Goal: Transaction & Acquisition: Purchase product/service

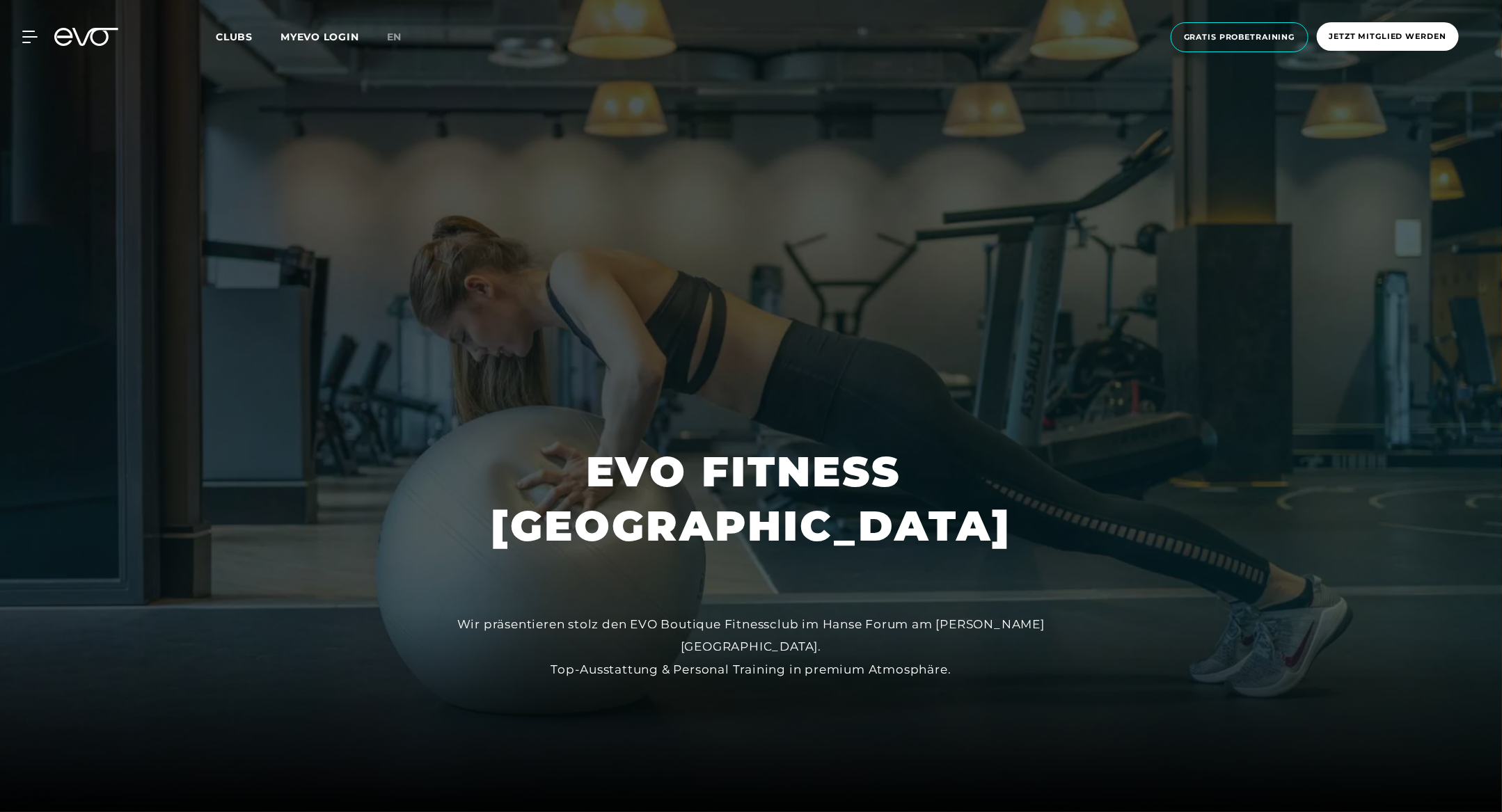
click at [1386, 32] on span "Jetzt Mitglied werden" at bounding box center [1388, 36] width 117 height 11
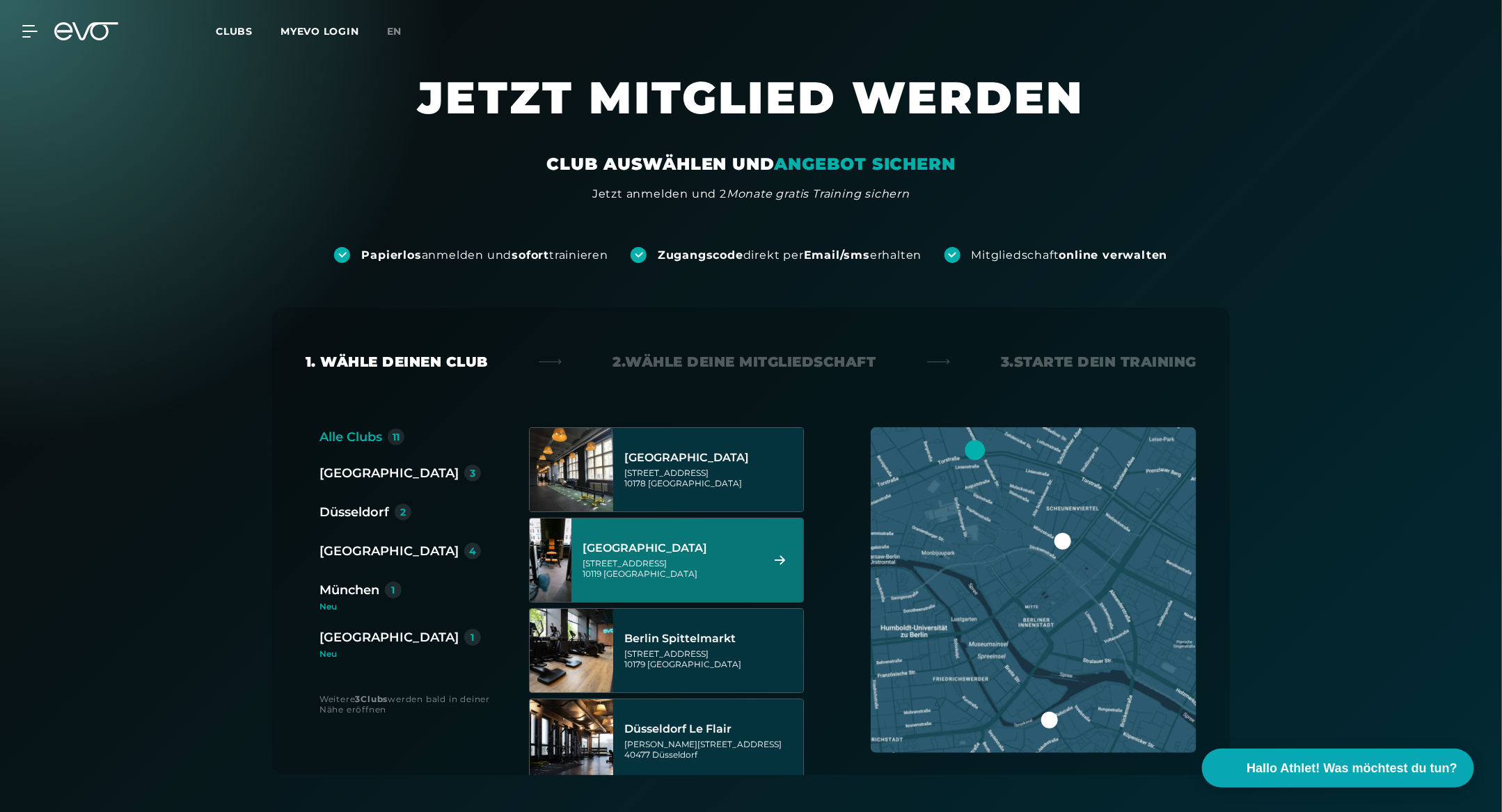
click at [643, 547] on div "[GEOGRAPHIC_DATA]" at bounding box center [669, 548] width 174 height 14
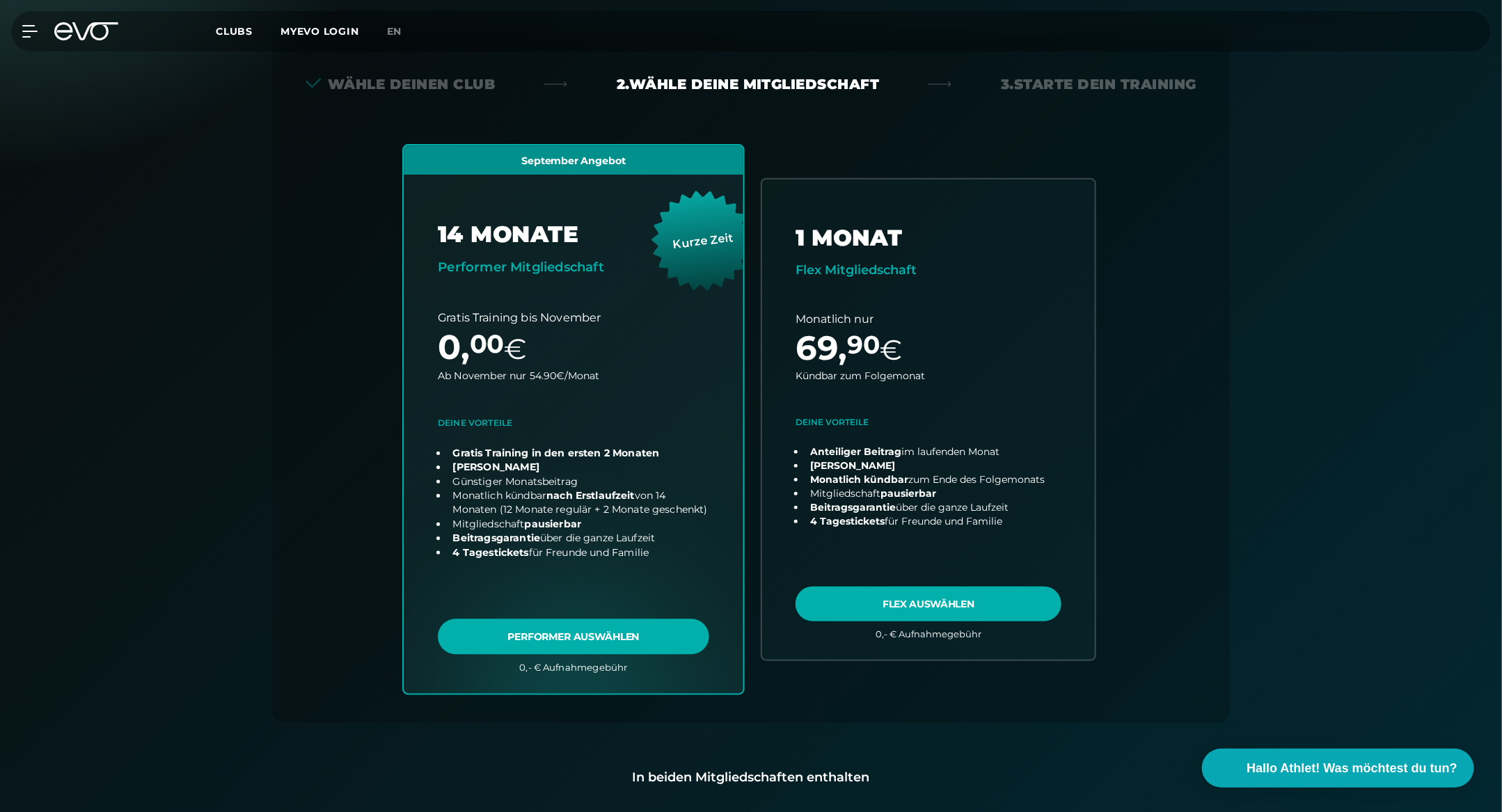
scroll to position [307, 0]
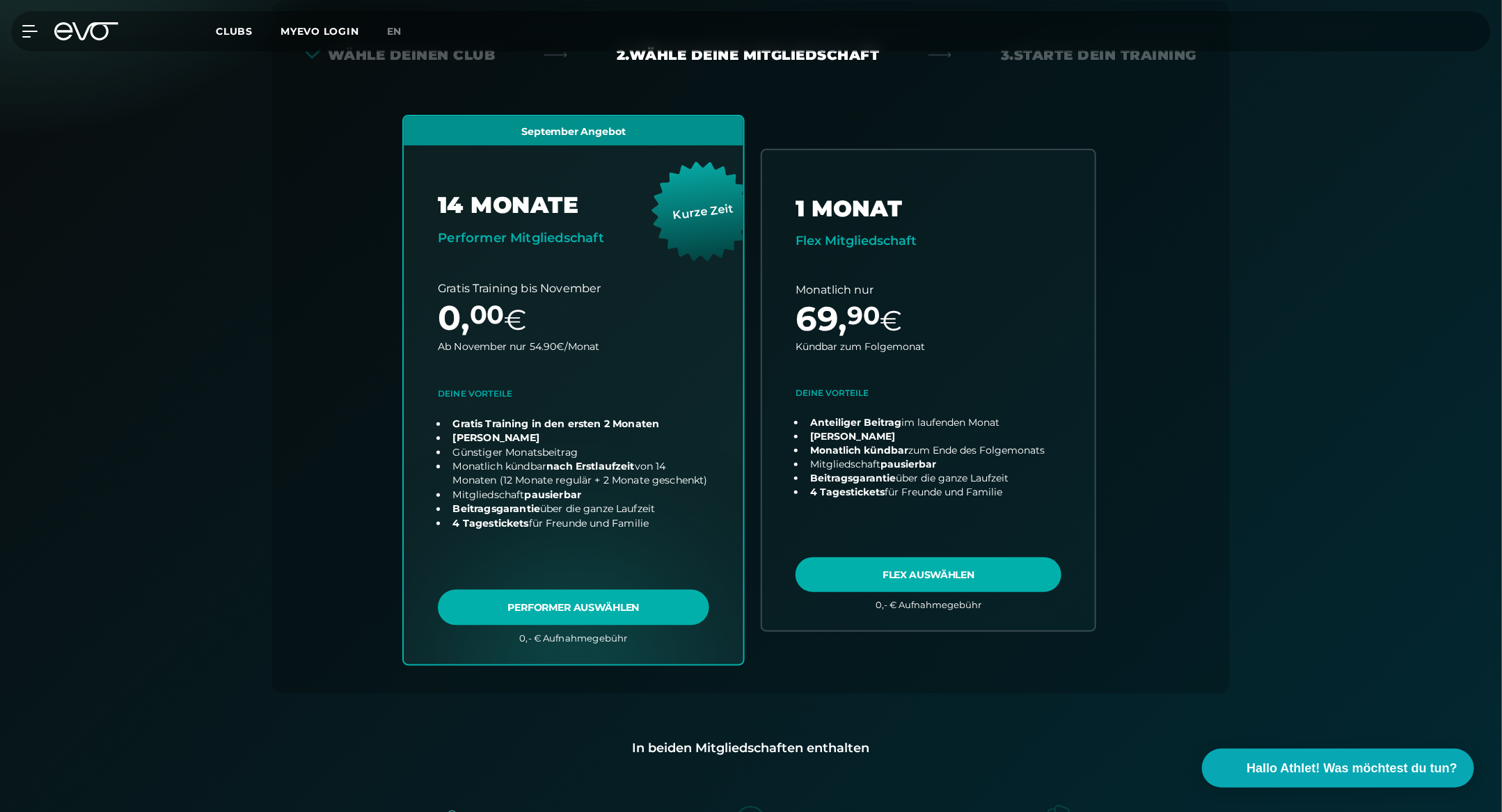
click at [611, 595] on link "choose plan" at bounding box center [573, 390] width 340 height 548
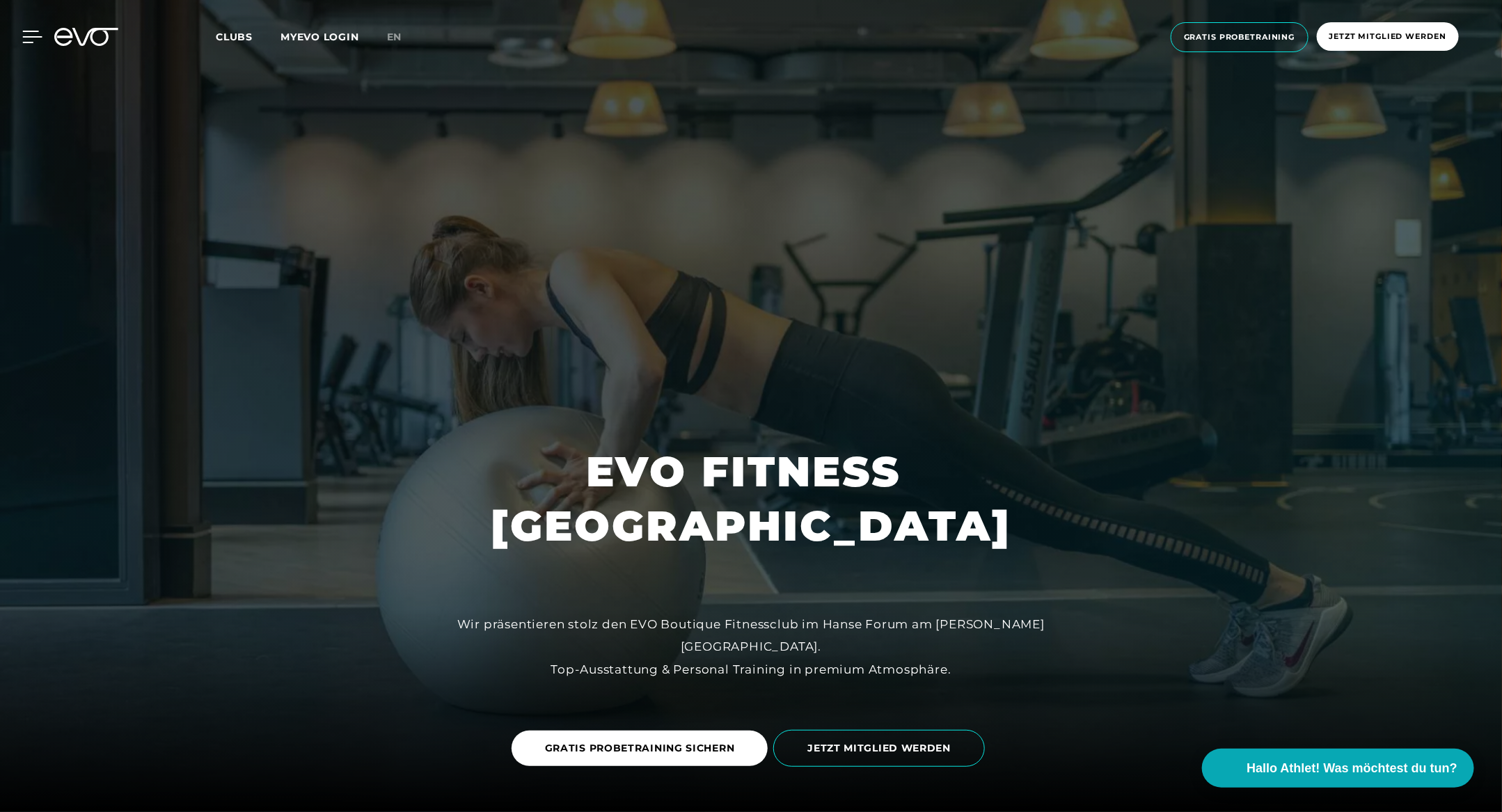
click at [35, 35] on icon at bounding box center [32, 36] width 20 height 12
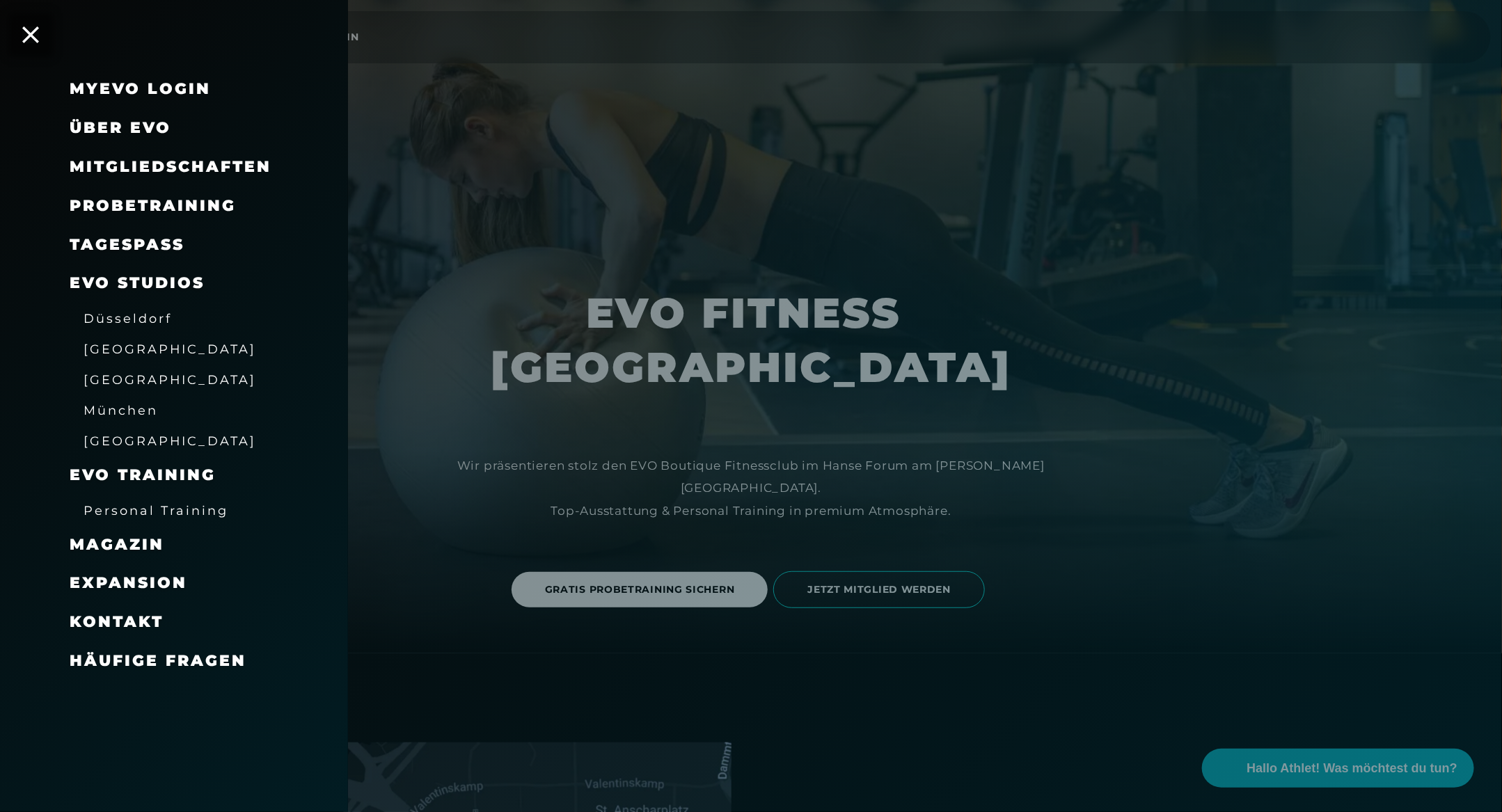
scroll to position [188, 0]
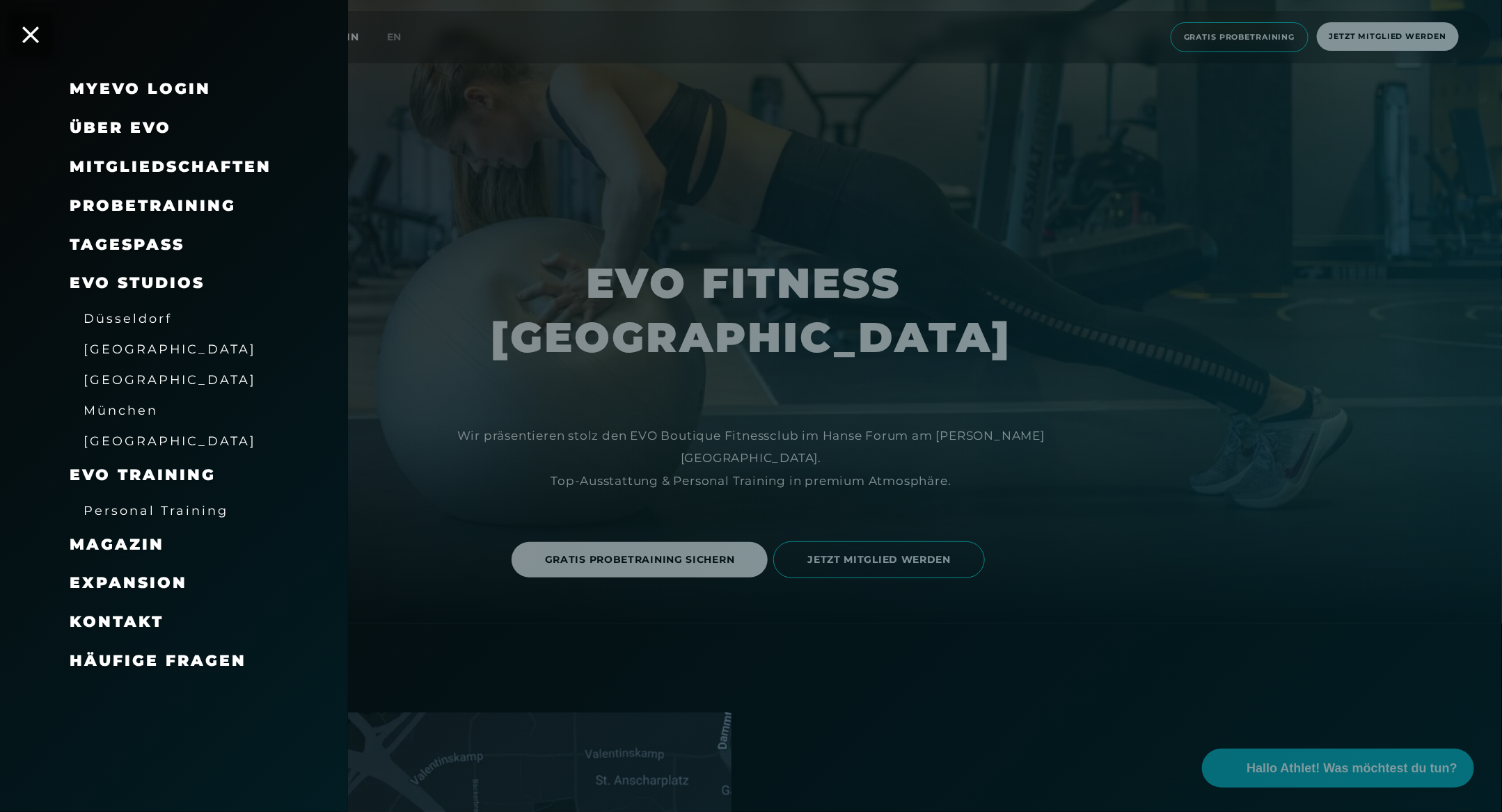
click at [165, 660] on span "Häufige Fragen" at bounding box center [158, 661] width 177 height 19
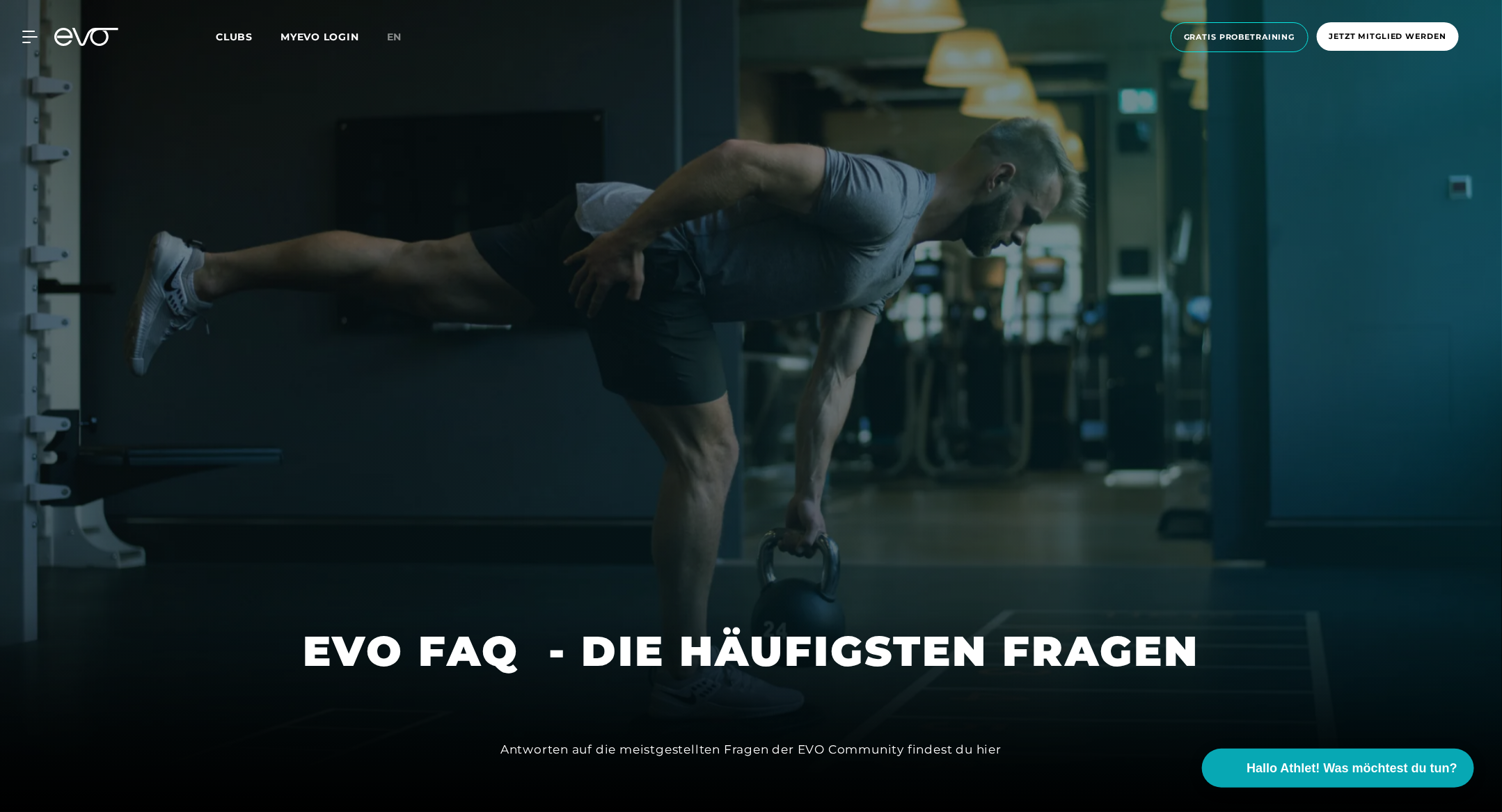
click at [24, 29] on div "MyEVO Login Über EVO Mitgliedschaften Probetraining TAGESPASS EVO Studios Düsse…" at bounding box center [751, 38] width 1497 height 52
click at [31, 47] on div "MyEVO Login Über EVO Mitgliedschaften Probetraining TAGESPASS EVO Studios Düsse…" at bounding box center [751, 38] width 1497 height 52
click at [27, 37] on icon at bounding box center [33, 37] width 20 height 11
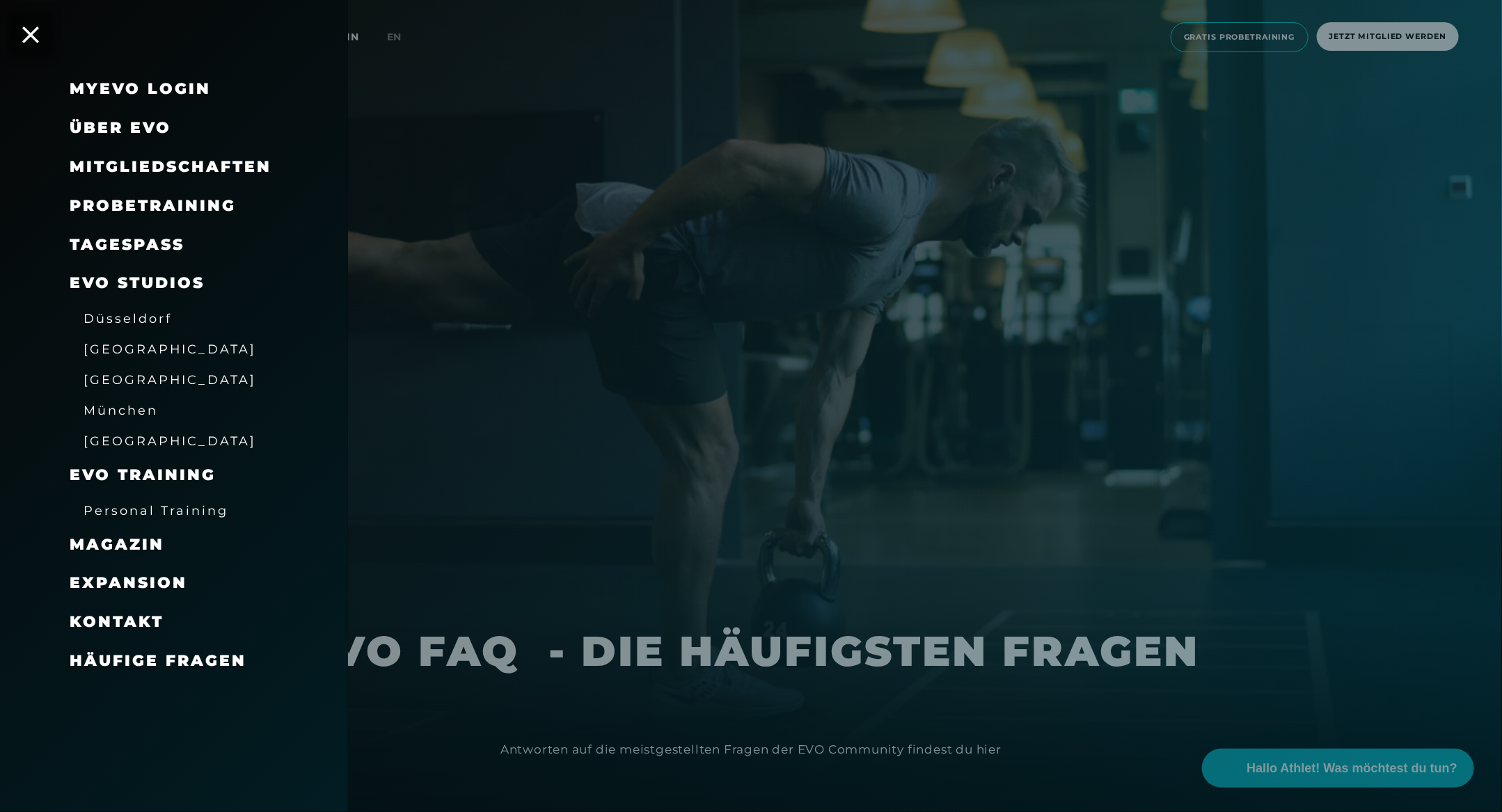
click at [129, 608] on div "Kontakt" at bounding box center [192, 622] width 244 height 39
click at [126, 616] on span "Kontakt" at bounding box center [116, 621] width 94 height 19
